Goal: Task Accomplishment & Management: Complete application form

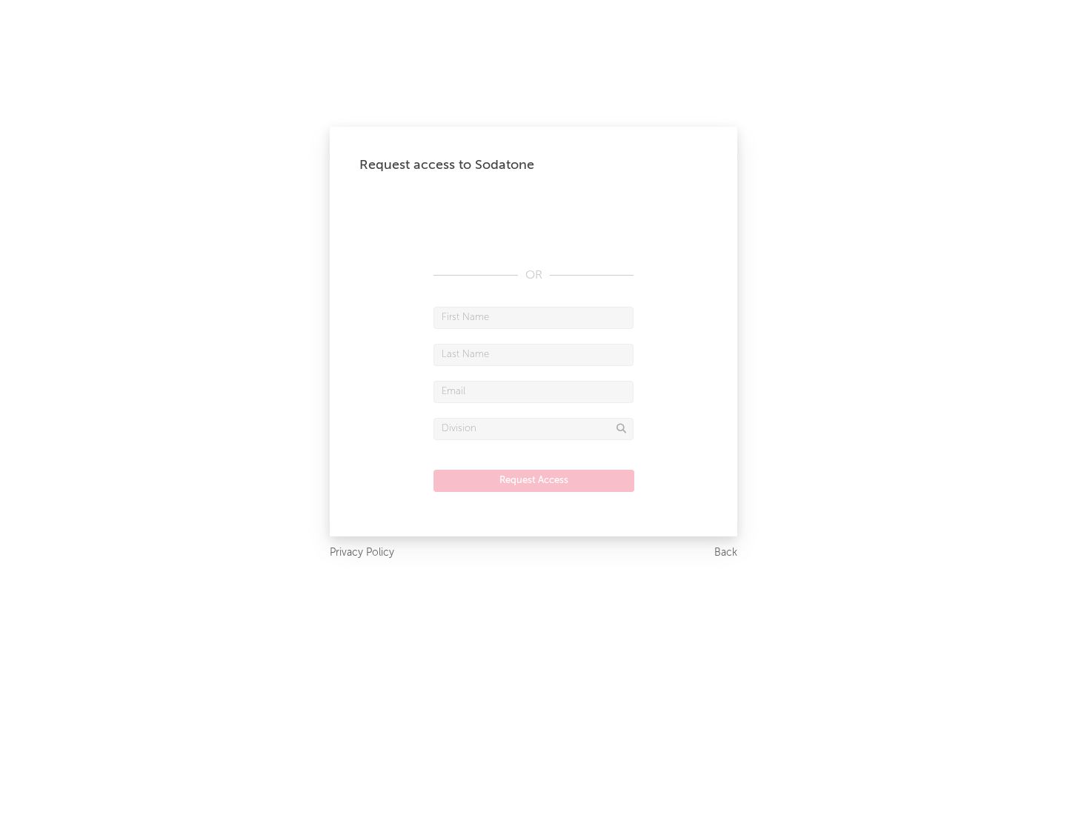
click at [533, 317] on input "text" at bounding box center [533, 318] width 200 height 22
type input "[PERSON_NAME]"
click at [533, 354] on input "text" at bounding box center [533, 355] width 200 height 22
type input "[PERSON_NAME]"
click at [533, 391] on input "text" at bounding box center [533, 392] width 200 height 22
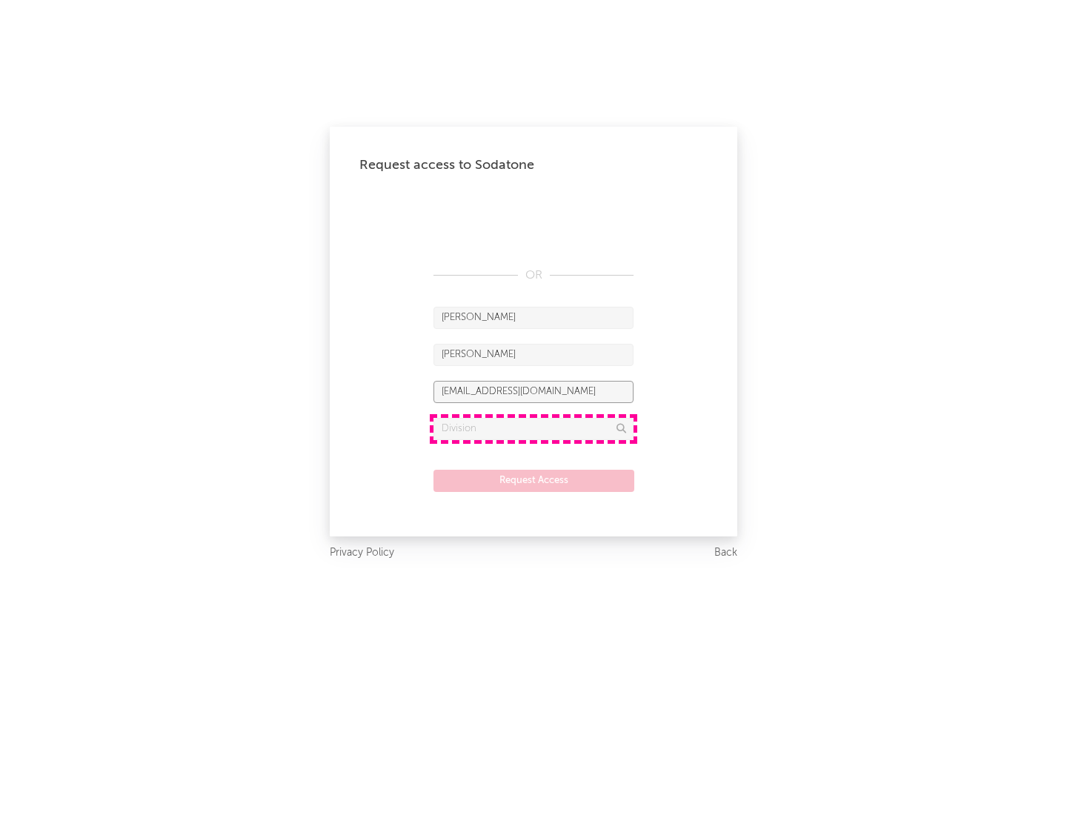
type input "[EMAIL_ADDRESS][DOMAIN_NAME]"
click at [533, 428] on input "text" at bounding box center [533, 429] width 200 height 22
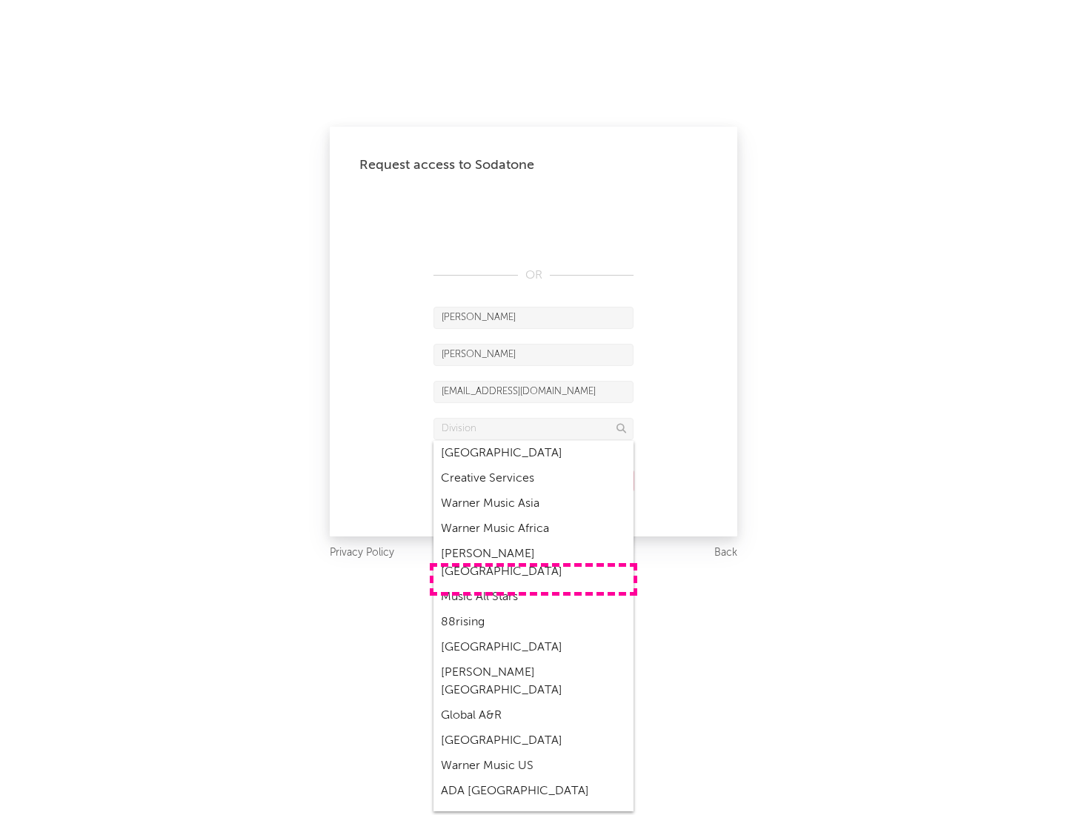
click at [533, 585] on div "Music All Stars" at bounding box center [533, 597] width 200 height 25
type input "Music All Stars"
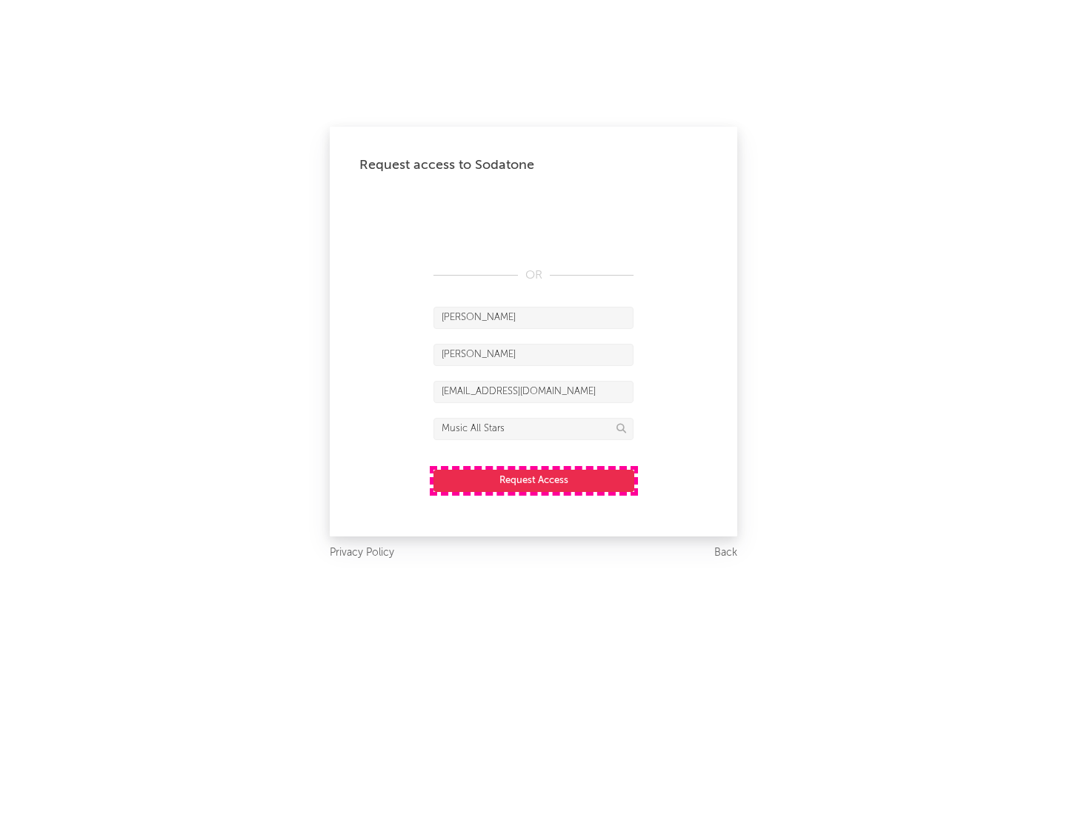
click at [533, 480] on button "Request Access" at bounding box center [533, 481] width 201 height 22
